Goal: Check status: Check status

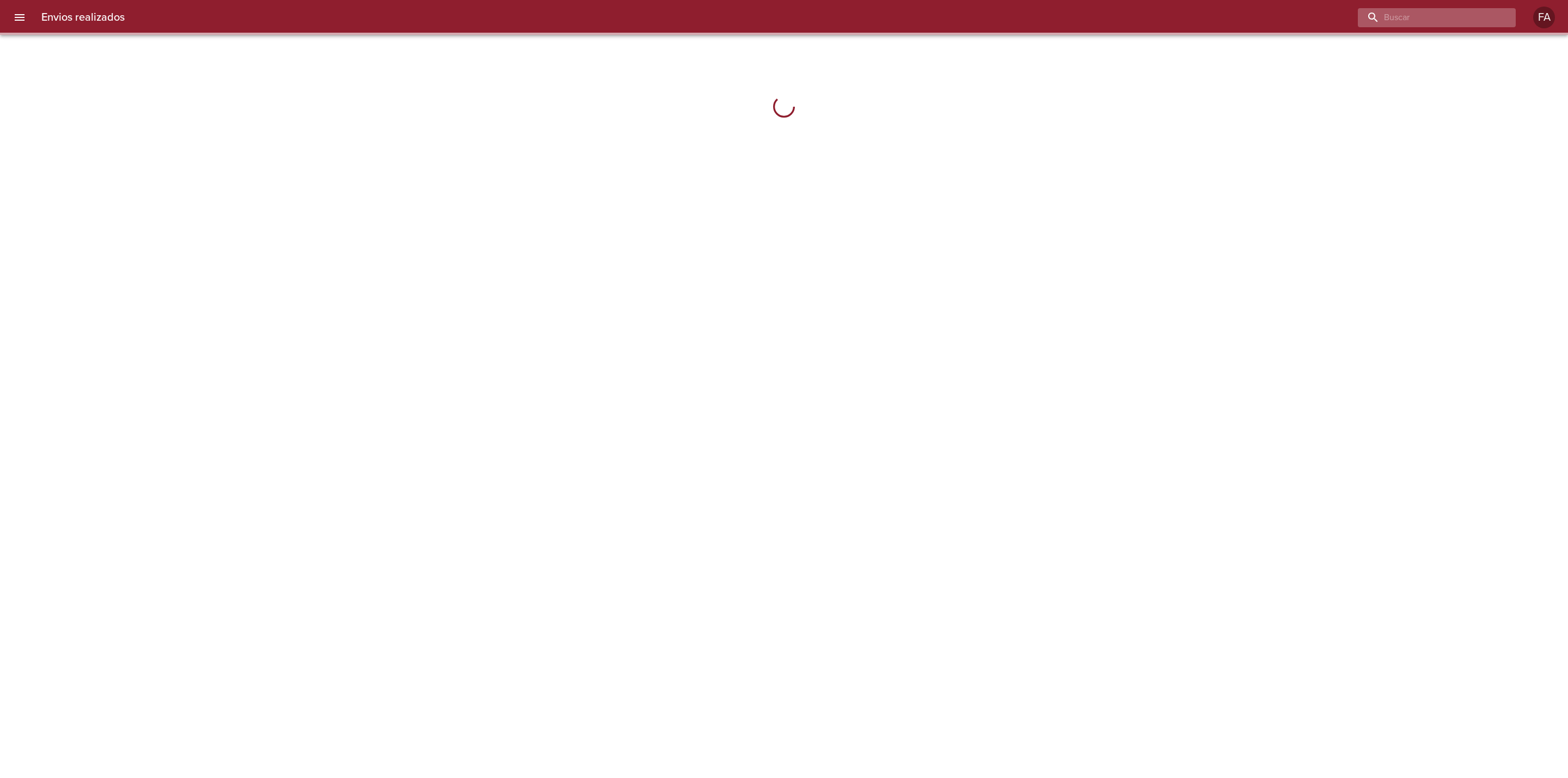
click at [1472, 22] on input "buscar" at bounding box center [1427, 17] width 139 height 19
paste input "Gabriel Monsalvo"
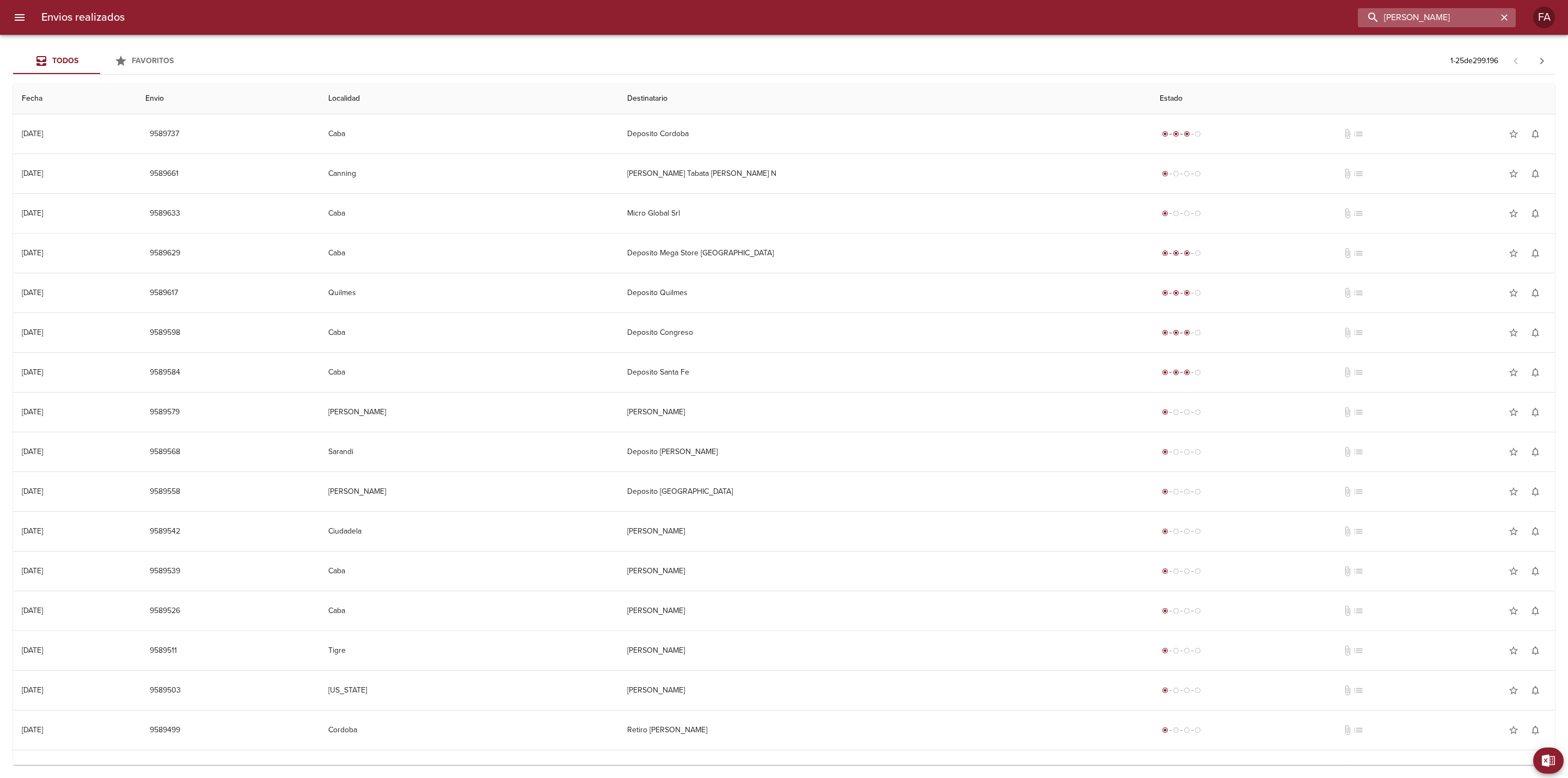
type input "Gabriel Monsalvo"
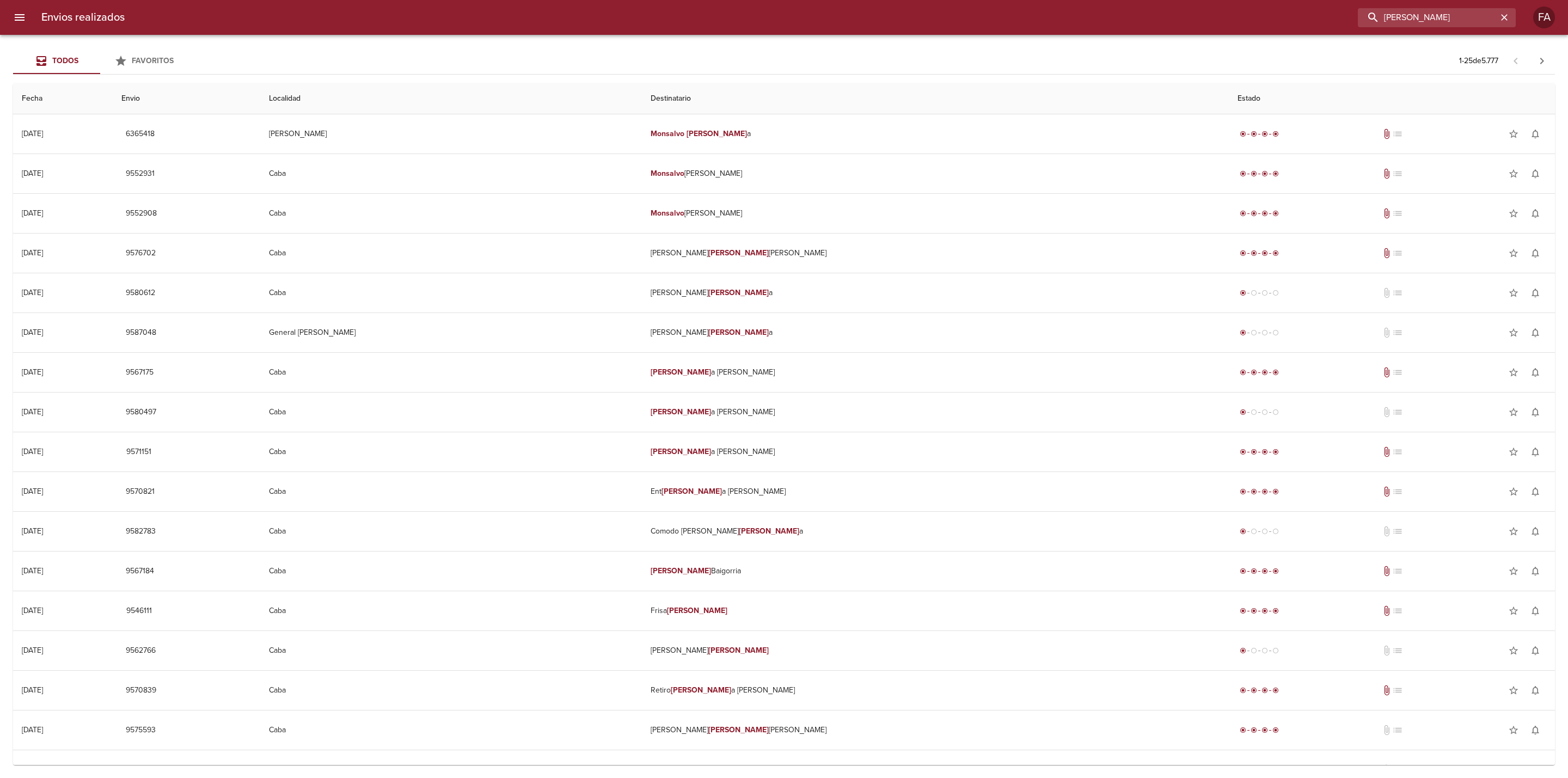
drag, startPoint x: 1454, startPoint y: 15, endPoint x: 1276, endPoint y: 21, distance: 178.1
click at [1276, 21] on div "Gabriel Monsalvo" at bounding box center [824, 17] width 1382 height 19
paste input "CABELLO JORGE BALDOMERO"
click at [1499, 7] on div "Envios realizados CABELLO JORGE BALDOME FA" at bounding box center [784, 17] width 1568 height 35
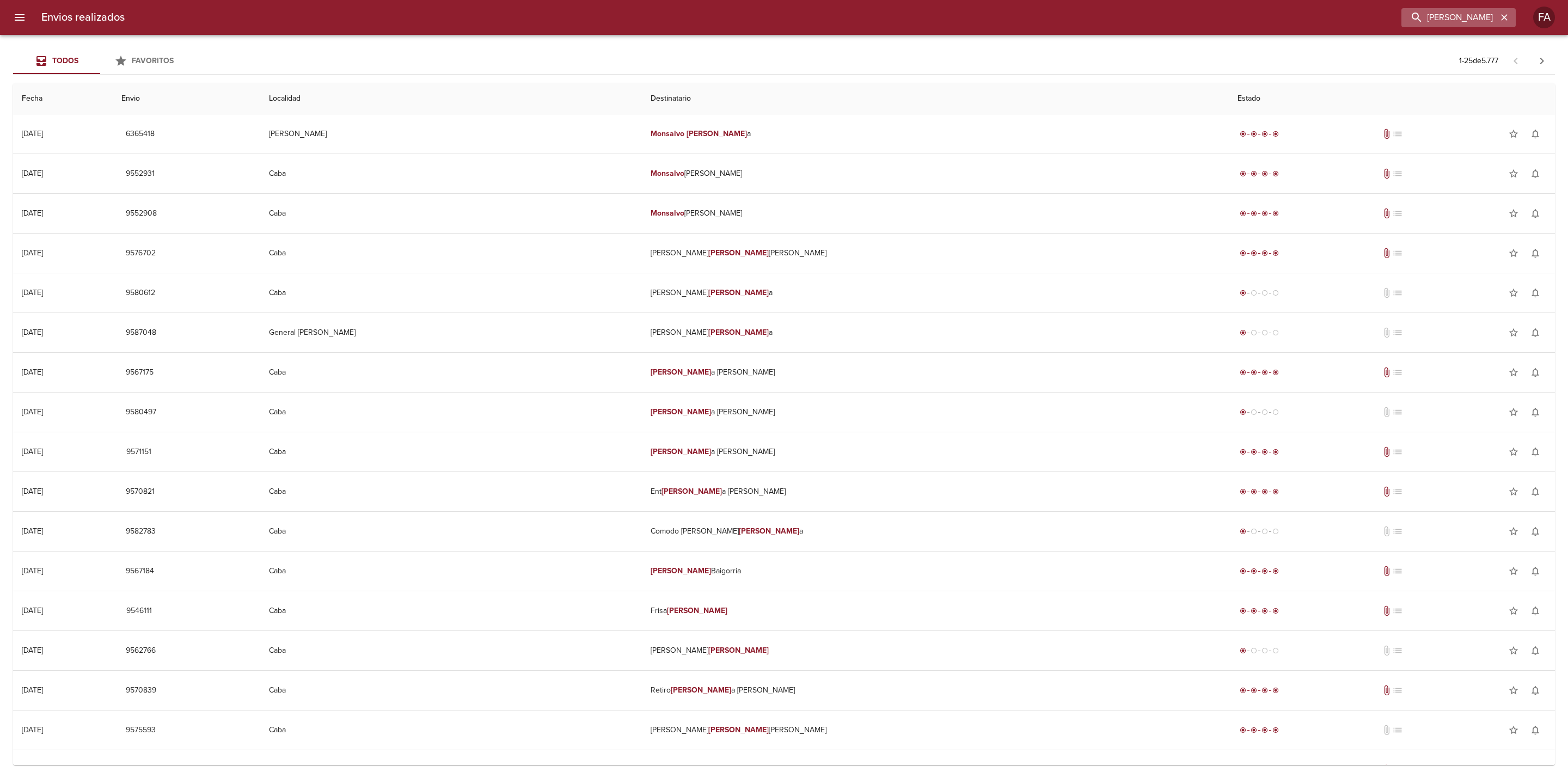
scroll to position [0, 0]
click at [1488, 16] on input "CABELLO JORGE BALDOME" at bounding box center [1427, 17] width 139 height 19
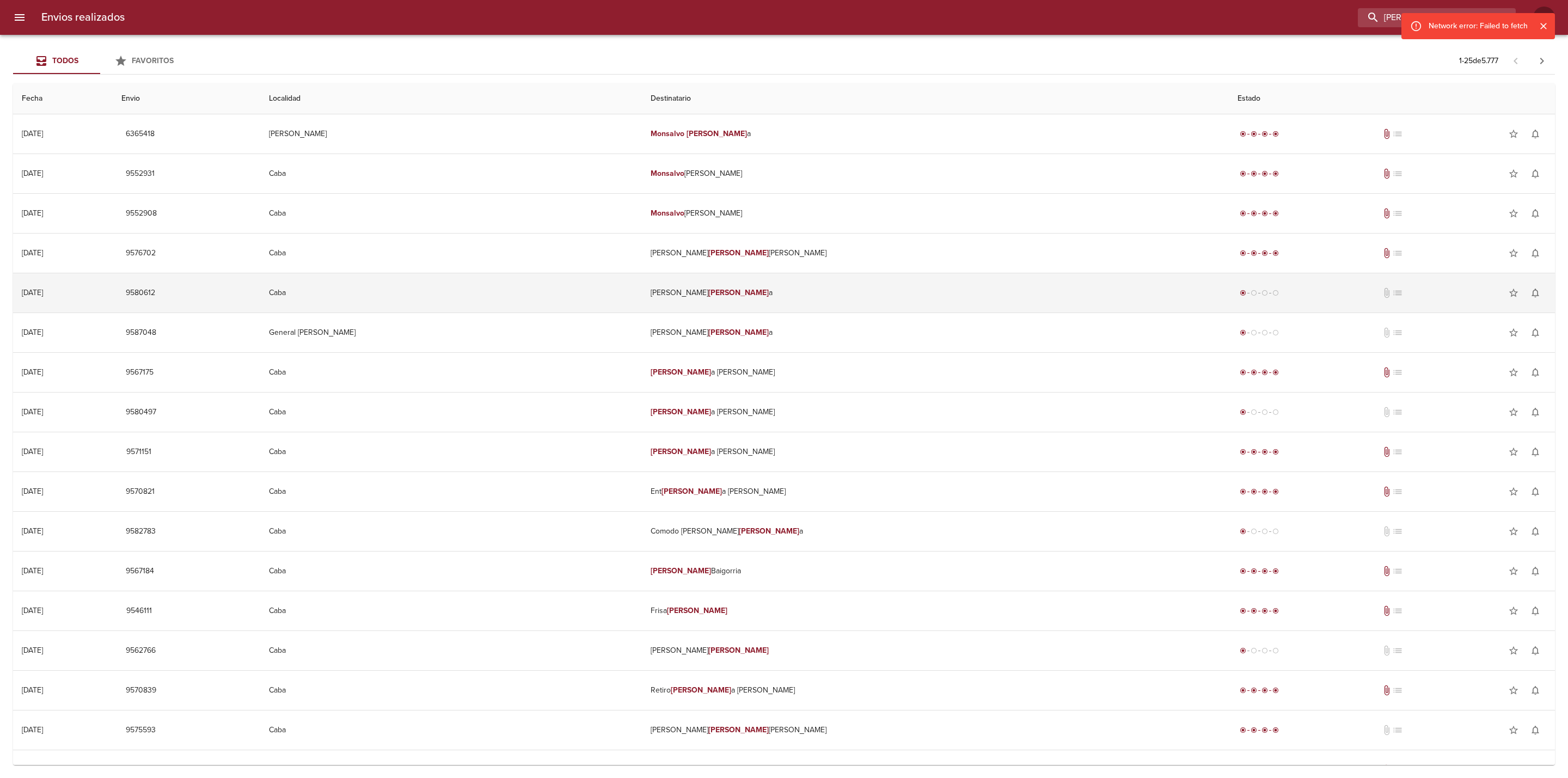
type input "CABELLO JORGE BAL"
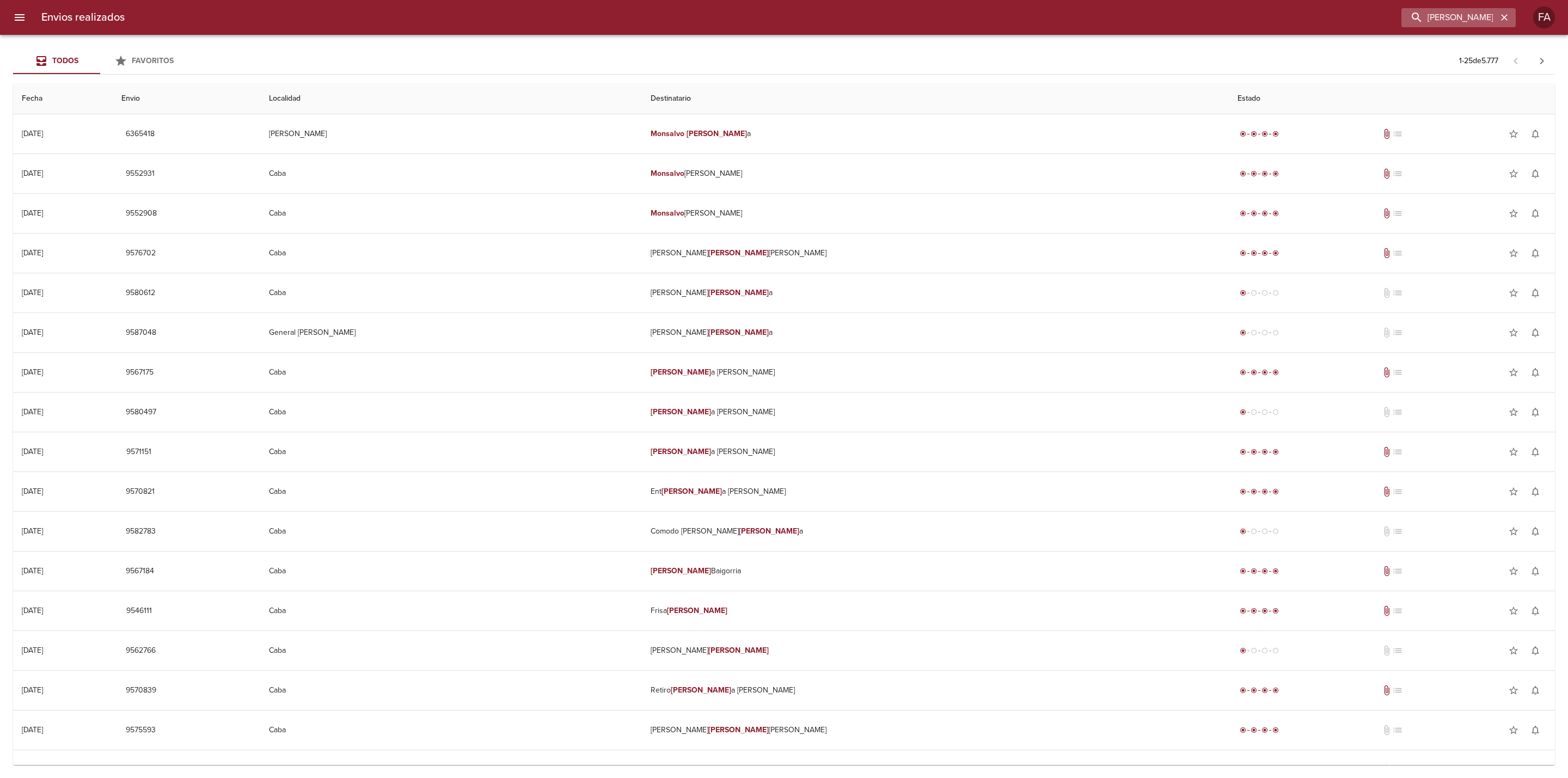
drag, startPoint x: 1502, startPoint y: 9, endPoint x: 1502, endPoint y: 17, distance: 8.0
click at [1502, 15] on div "CABELLO JORGE BAL" at bounding box center [1458, 17] width 114 height 19
click at [1502, 18] on icon "button" at bounding box center [1504, 18] width 11 height 11
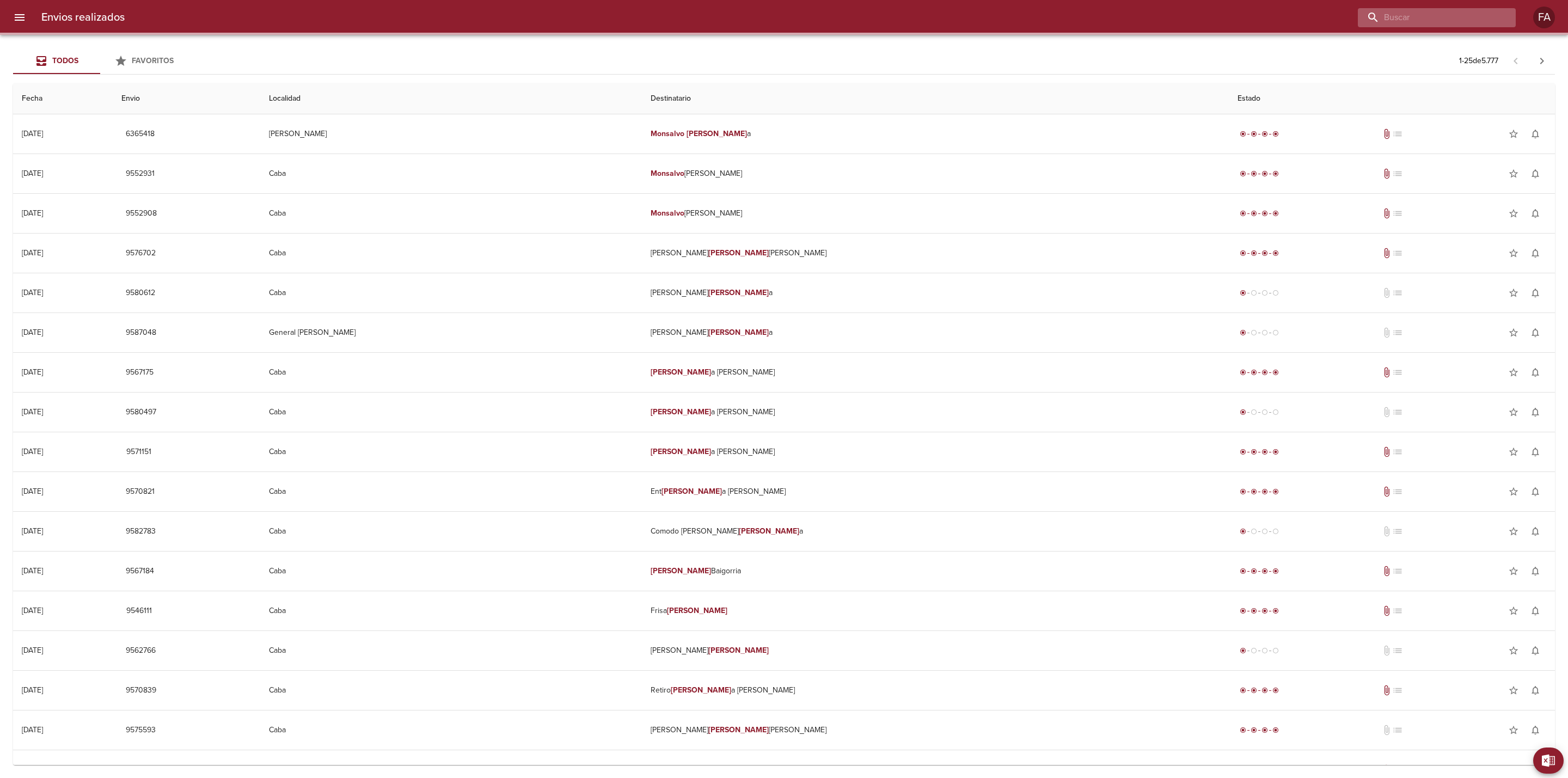
click at [1470, 20] on input "buscar" at bounding box center [1427, 17] width 139 height 19
paste input "269242"
type input "269242"
